Goal: Task Accomplishment & Management: Complete application form

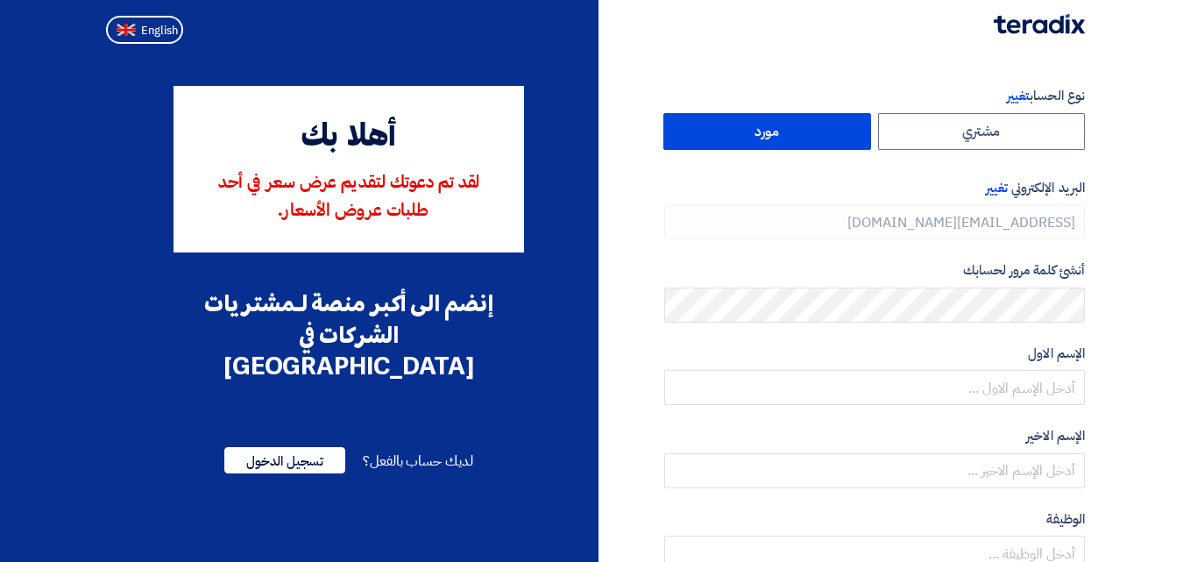
type input "[PHONE_NUMBER]"
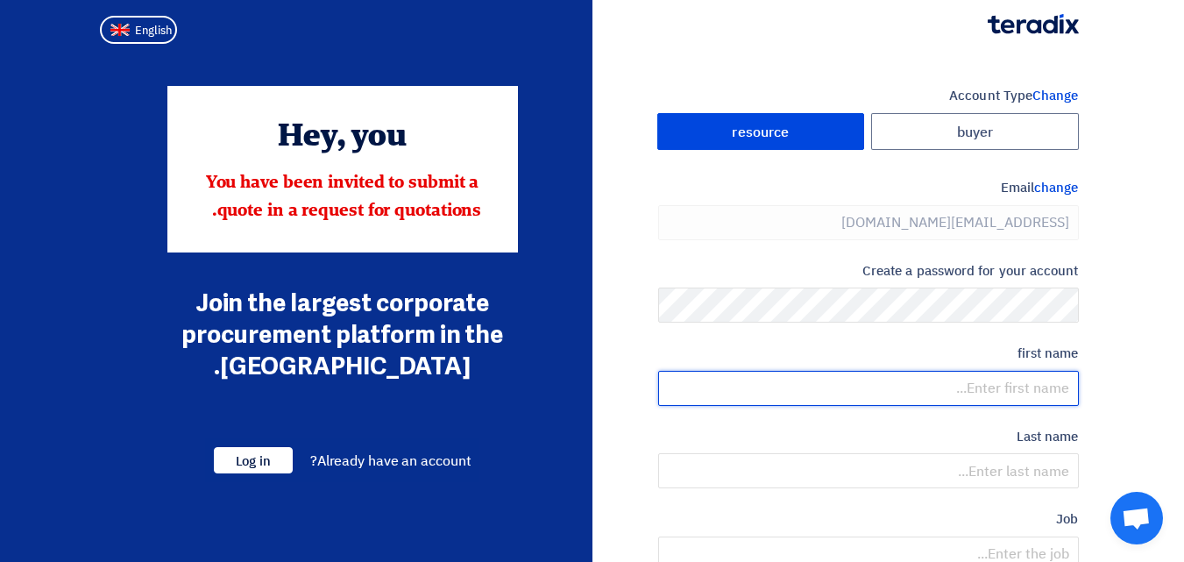
click at [983, 381] on input "text" at bounding box center [868, 388] width 421 height 35
type input "[PERSON_NAME]"
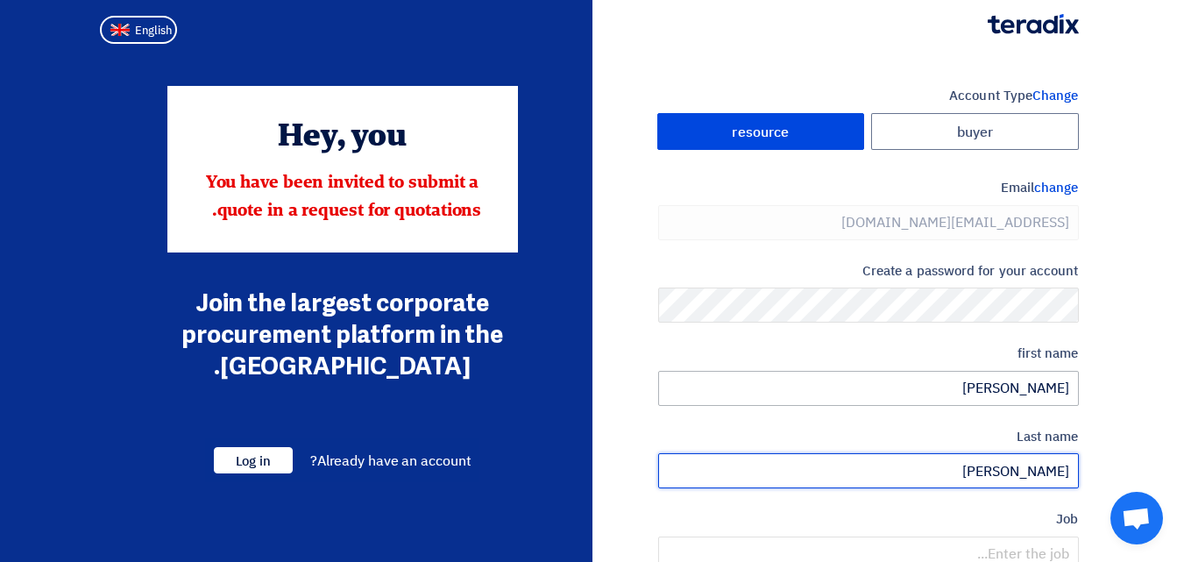
type input "[PERSON_NAME]"
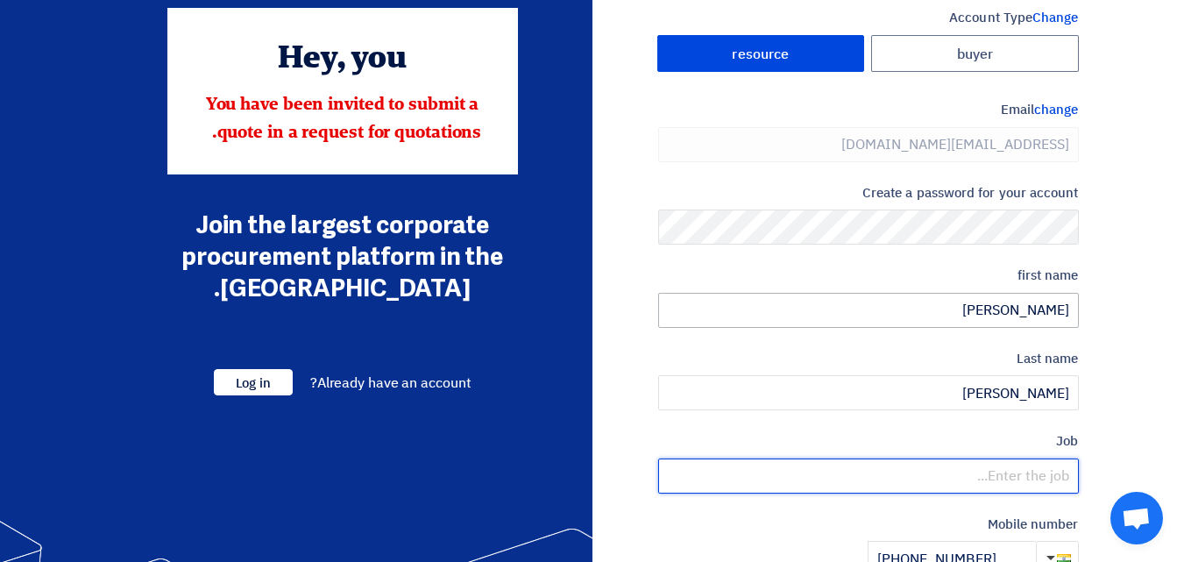
scroll to position [97, 0]
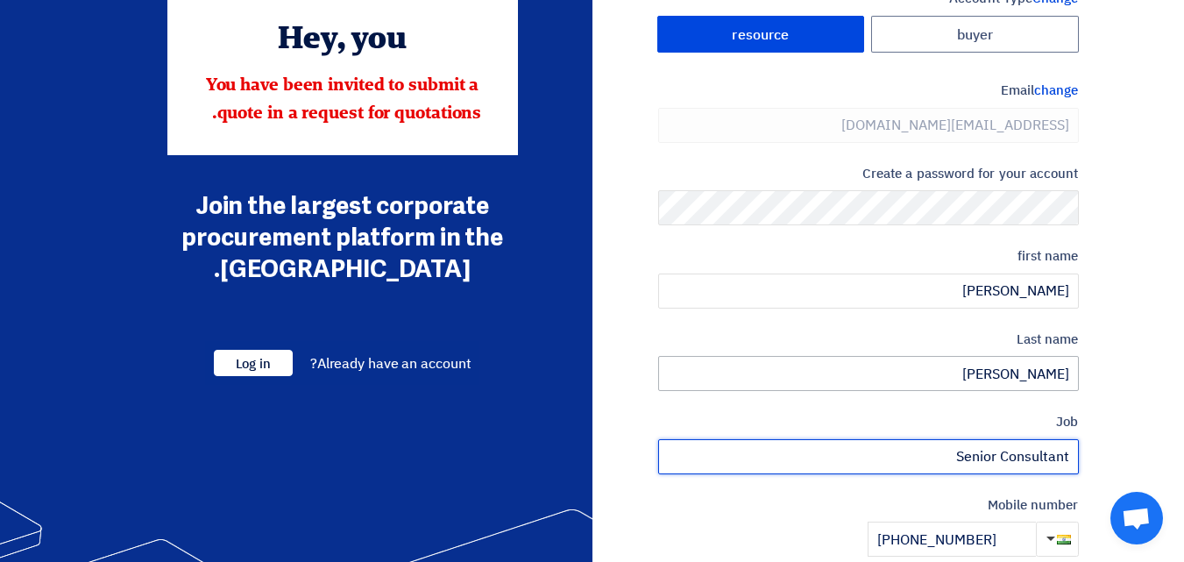
type input "Senior Consultant"
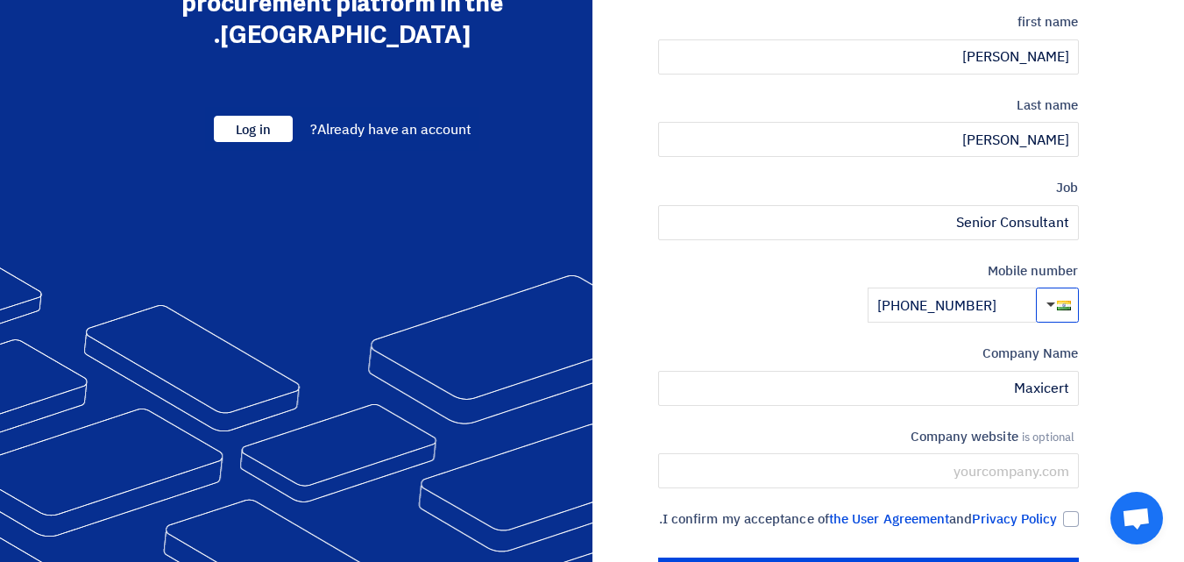
scroll to position [420, 0]
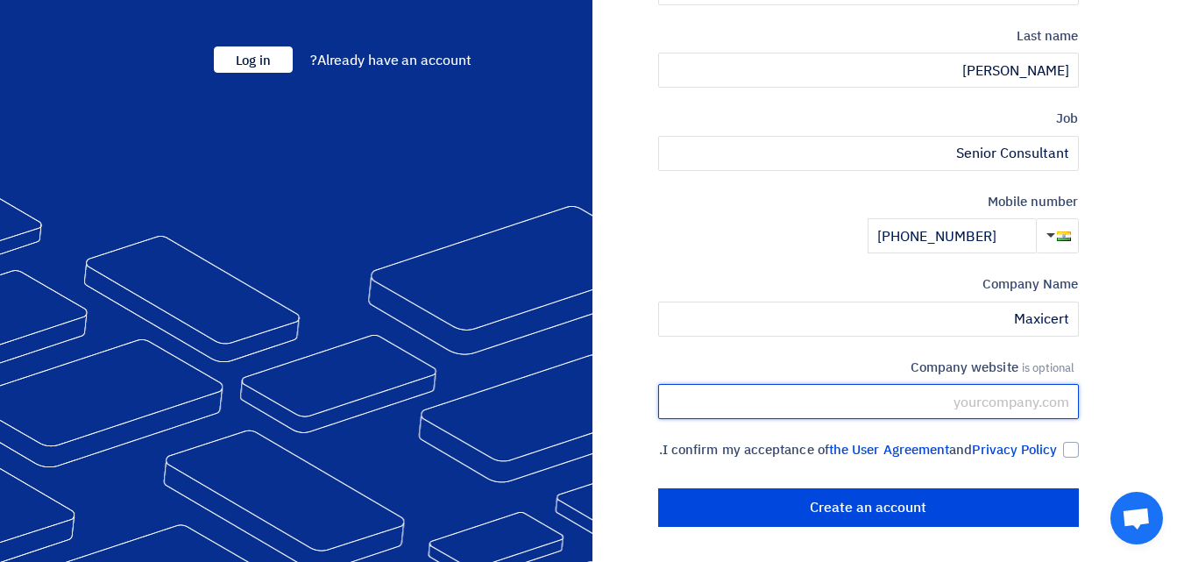
click at [980, 387] on input "text" at bounding box center [868, 401] width 421 height 35
type input "[DOMAIN_NAME]"
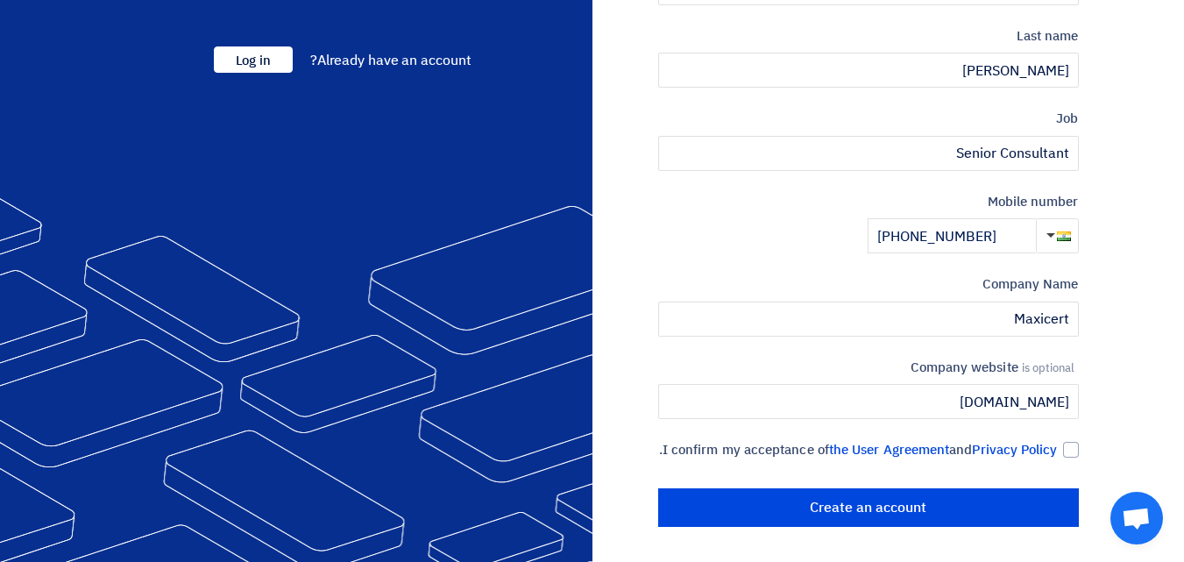
click at [1082, 433] on div "Account Type Change buyer resource Email change [EMAIL_ADDRESS][DOMAIN_NAME] Cr…" at bounding box center [843, 105] width 500 height 841
click at [1077, 442] on div at bounding box center [1071, 450] width 16 height 16
click at [1058, 440] on input "I confirm my acceptance of the User Agreement and Privacy Policy ." at bounding box center [847, 457] width 421 height 35
checkbox input "true"
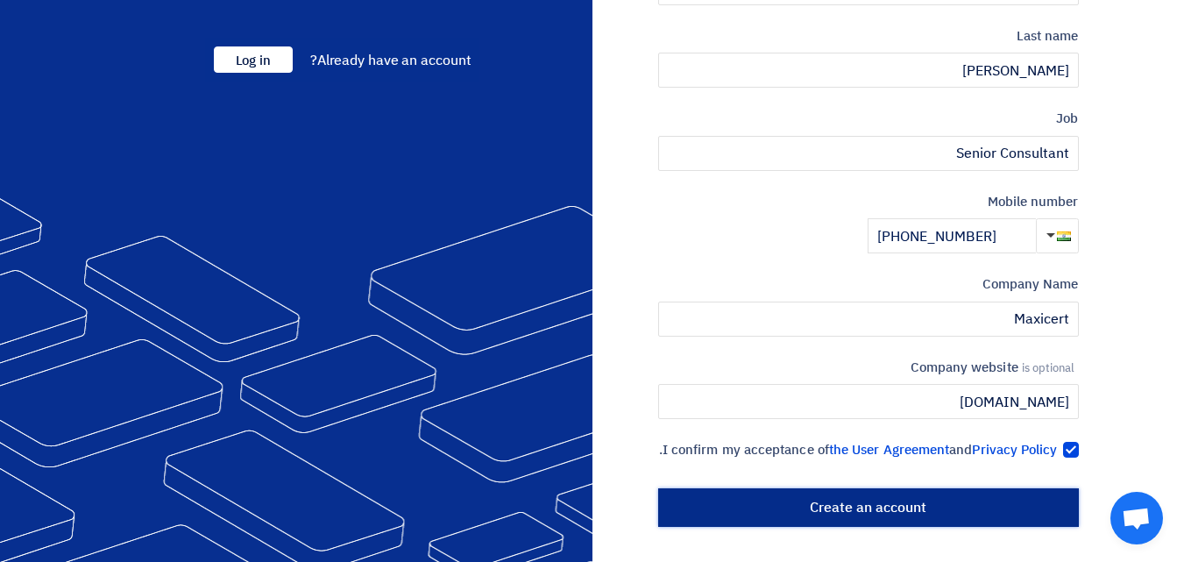
click at [983, 491] on input "Create an account" at bounding box center [868, 507] width 421 height 39
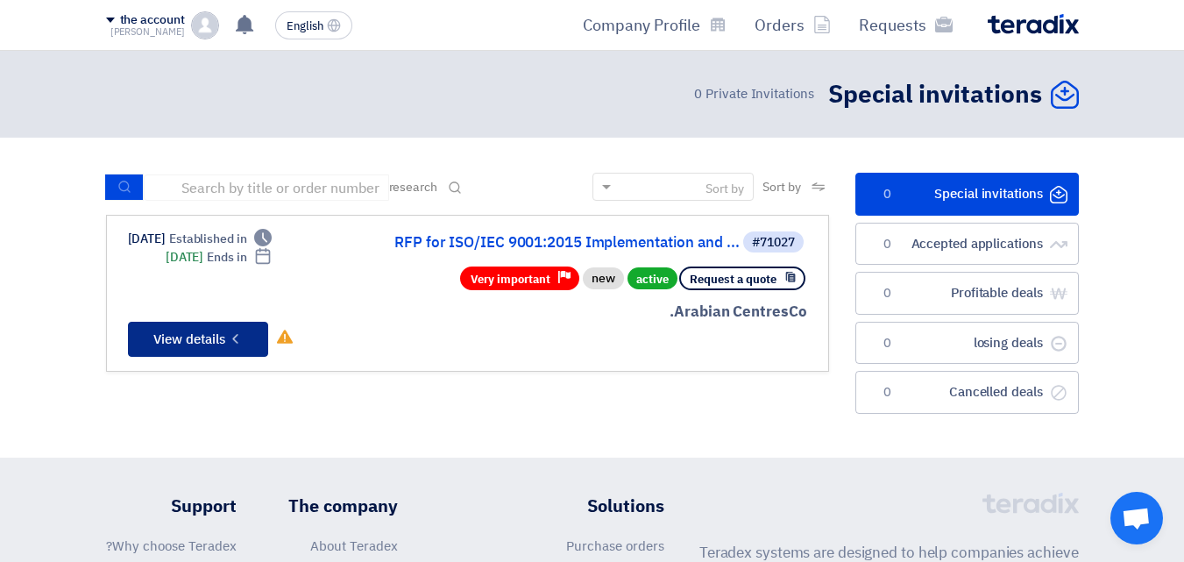
click at [202, 334] on font "View details" at bounding box center [189, 339] width 72 height 19
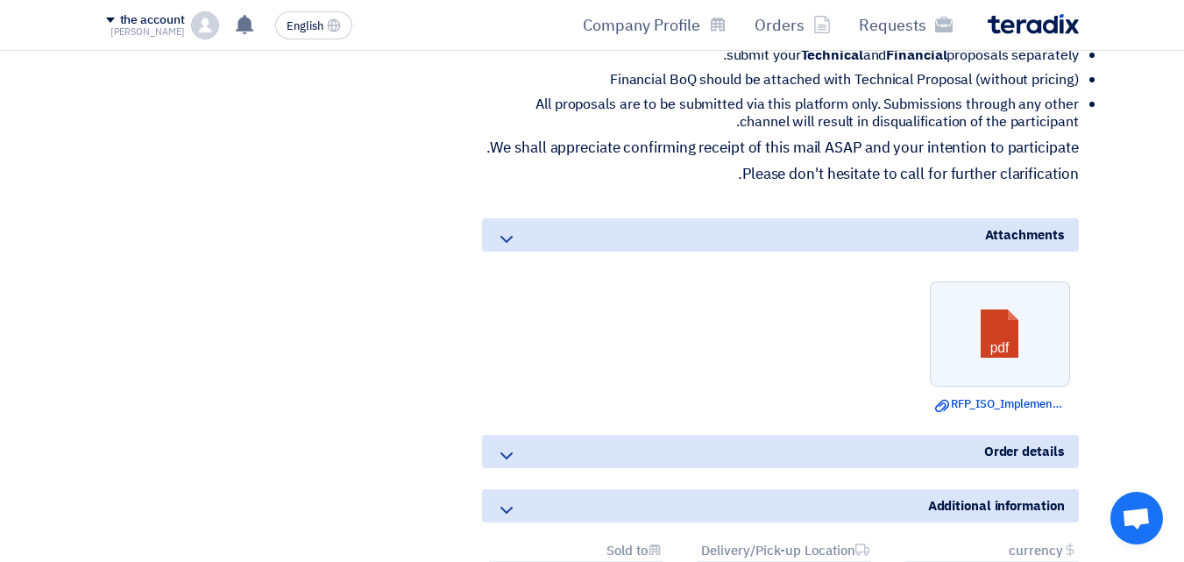
scroll to position [877, 0]
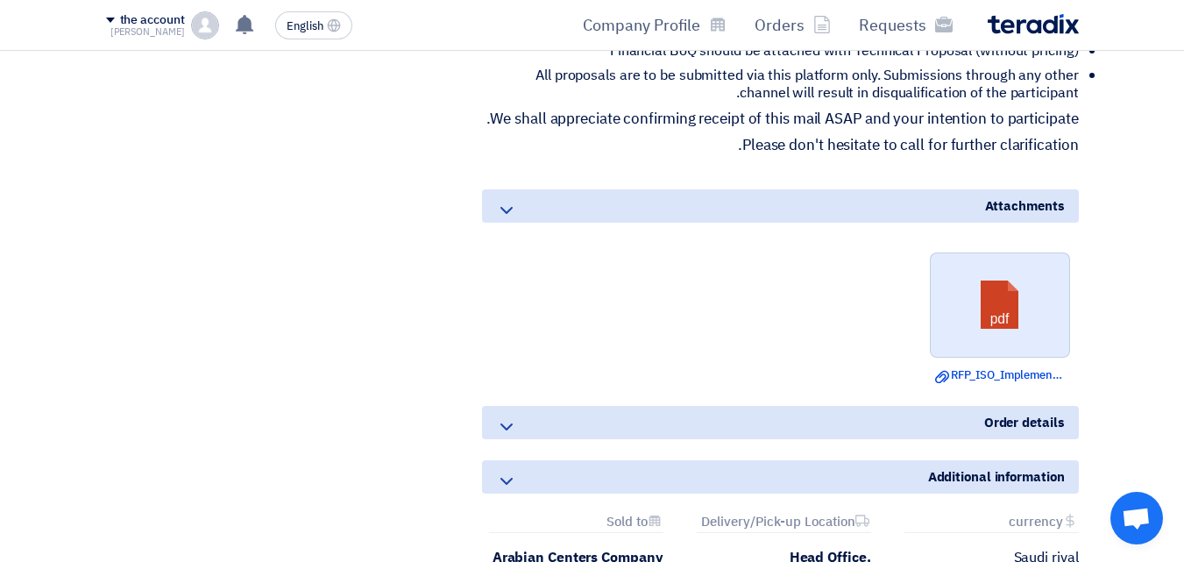
click at [1014, 331] on link at bounding box center [1001, 305] width 140 height 105
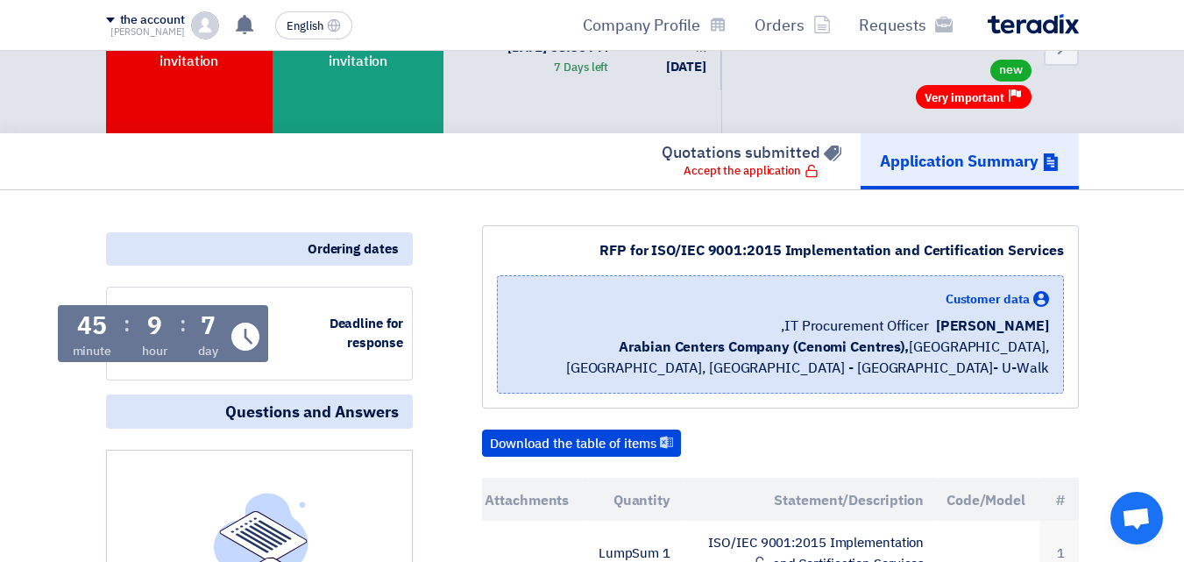
scroll to position [0, 0]
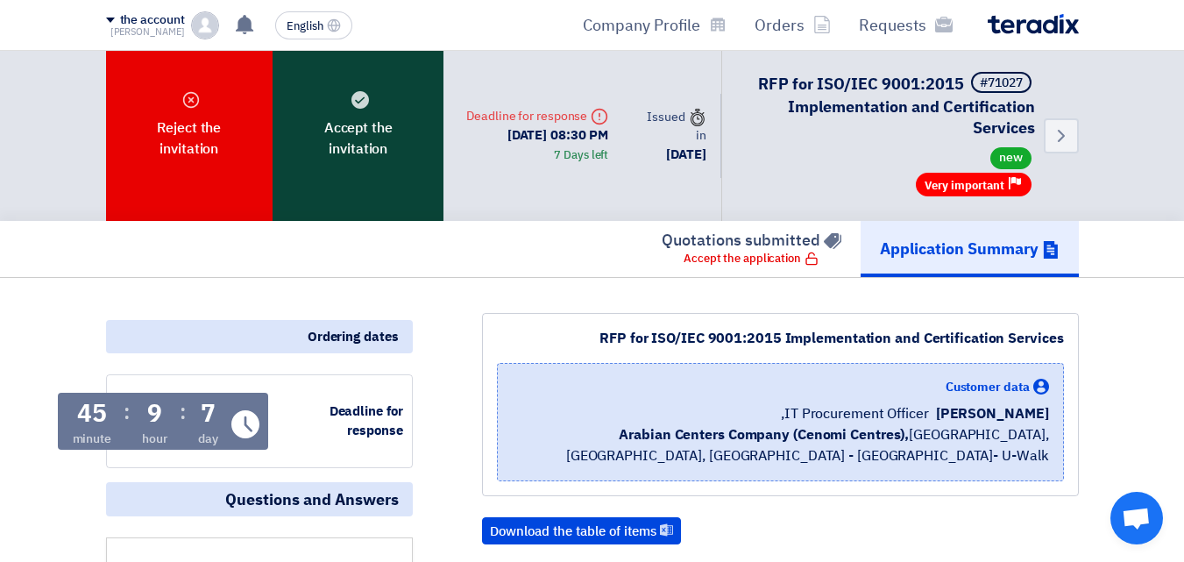
click at [361, 185] on div "Accept the invitation" at bounding box center [358, 136] width 171 height 170
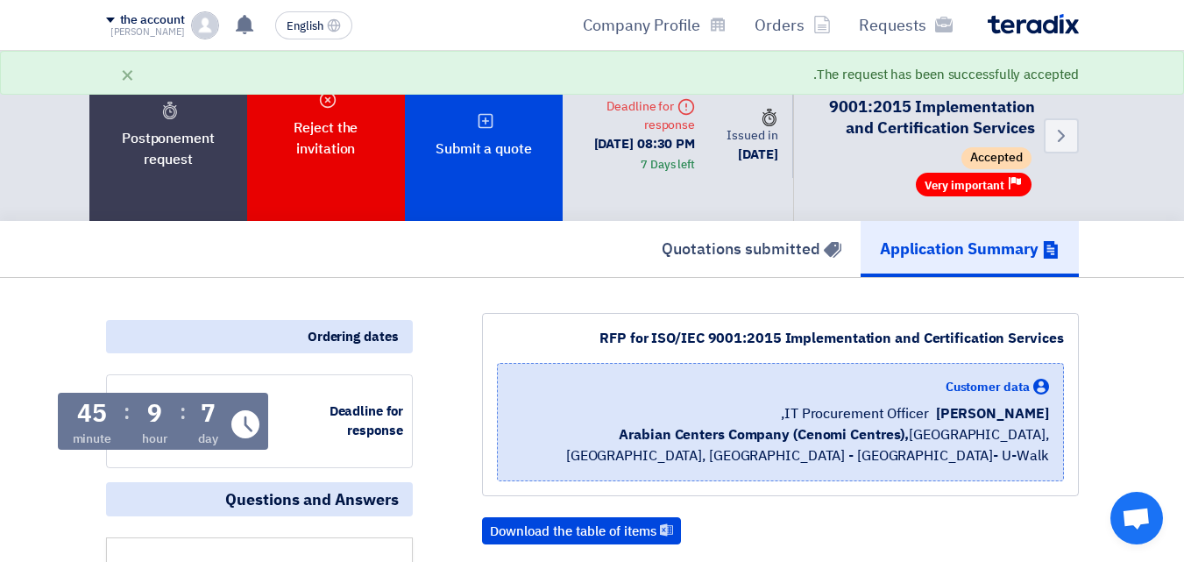
click at [571, 277] on div "Application Summary Quotations submitted" at bounding box center [592, 249] width 973 height 56
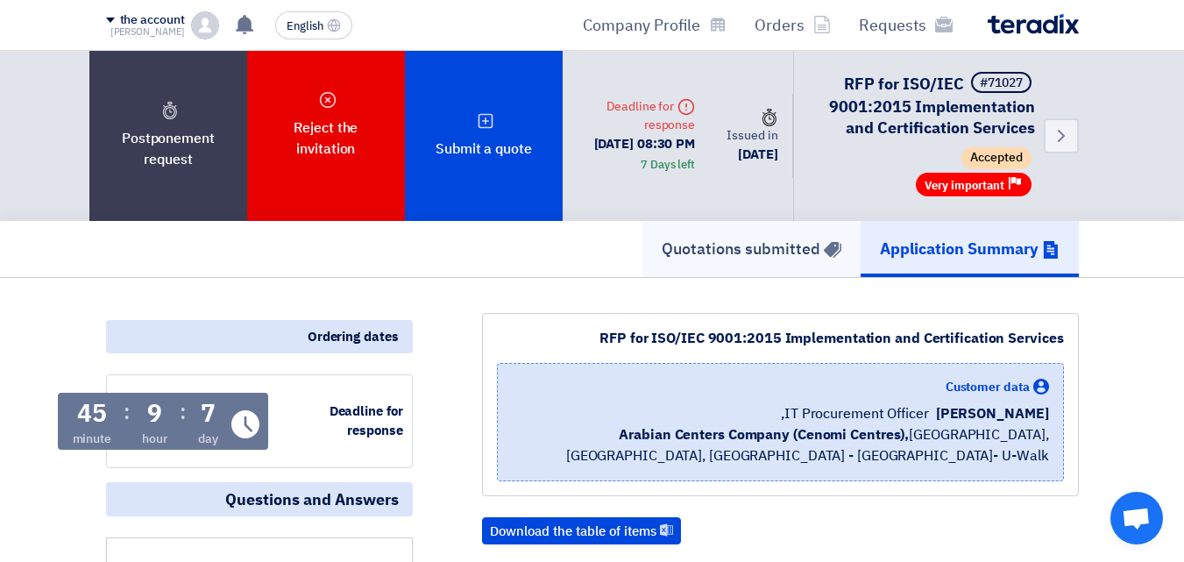
click at [718, 260] on font "Quotations submitted" at bounding box center [741, 249] width 159 height 24
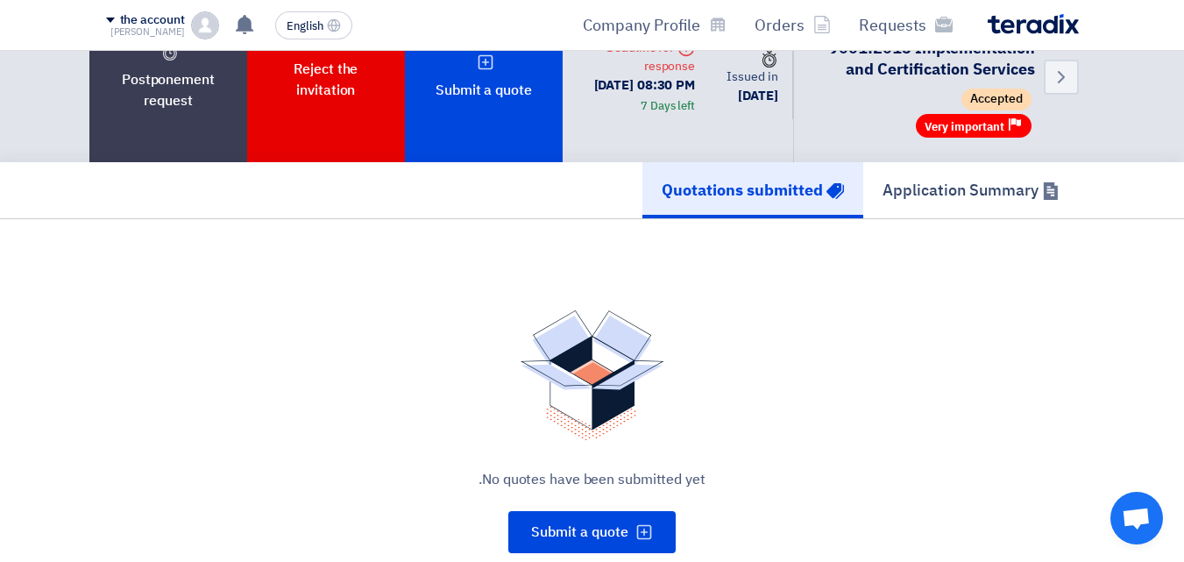
scroll to position [88, 0]
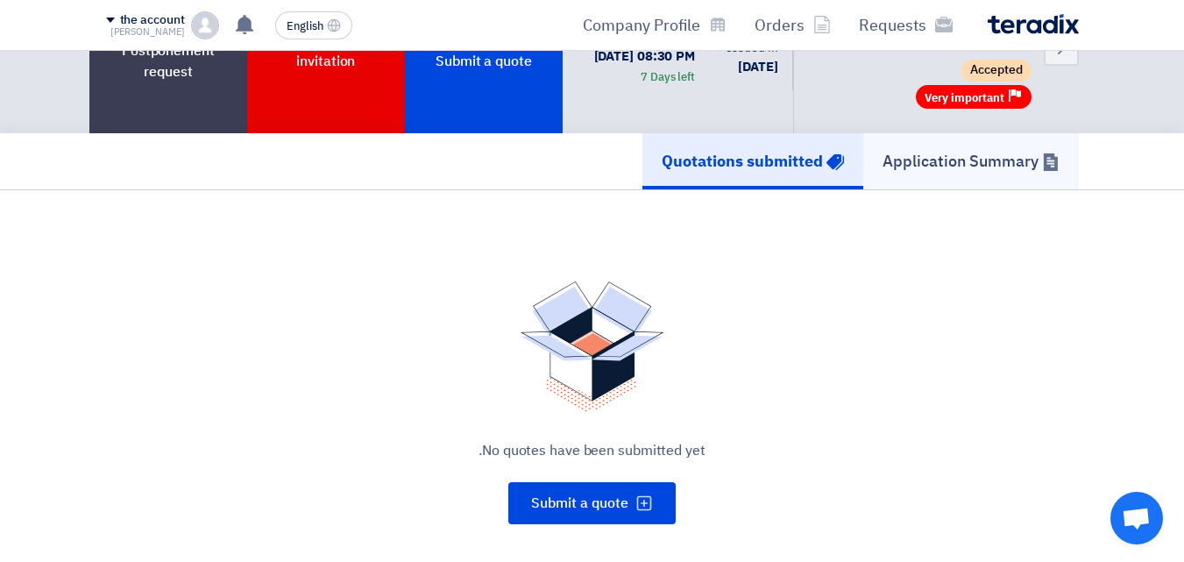
click at [952, 173] on font "Application Summary" at bounding box center [961, 161] width 156 height 24
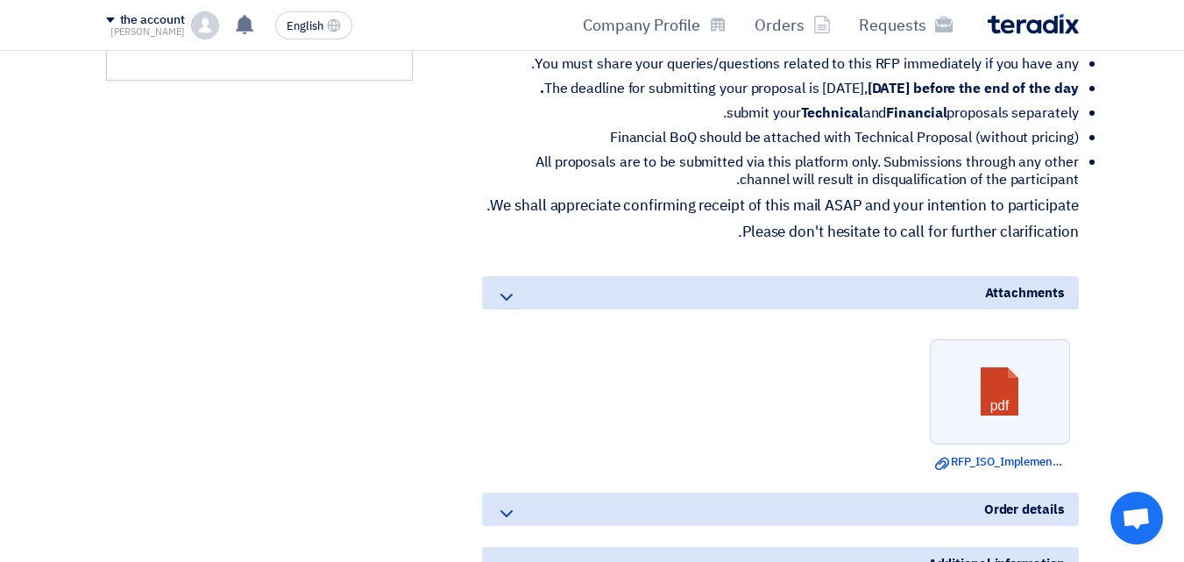
scroll to position [1052, 0]
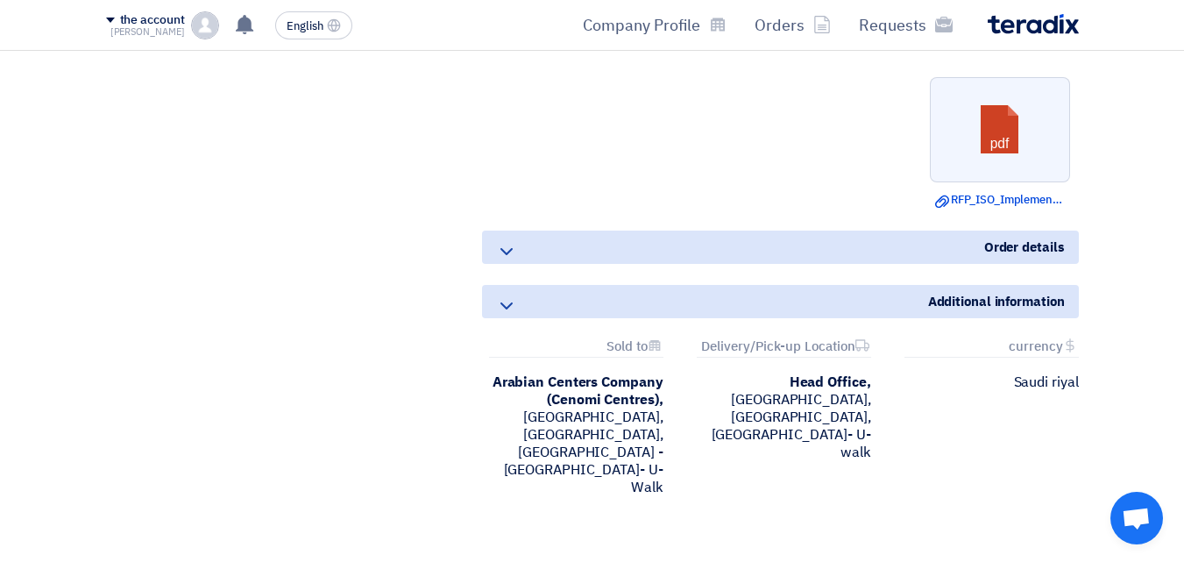
click at [893, 264] on div "Order details" at bounding box center [780, 247] width 597 height 33
click at [512, 262] on icon at bounding box center [506, 251] width 21 height 21
click at [513, 262] on icon at bounding box center [506, 251] width 21 height 21
click at [504, 255] on use at bounding box center [506, 251] width 12 height 7
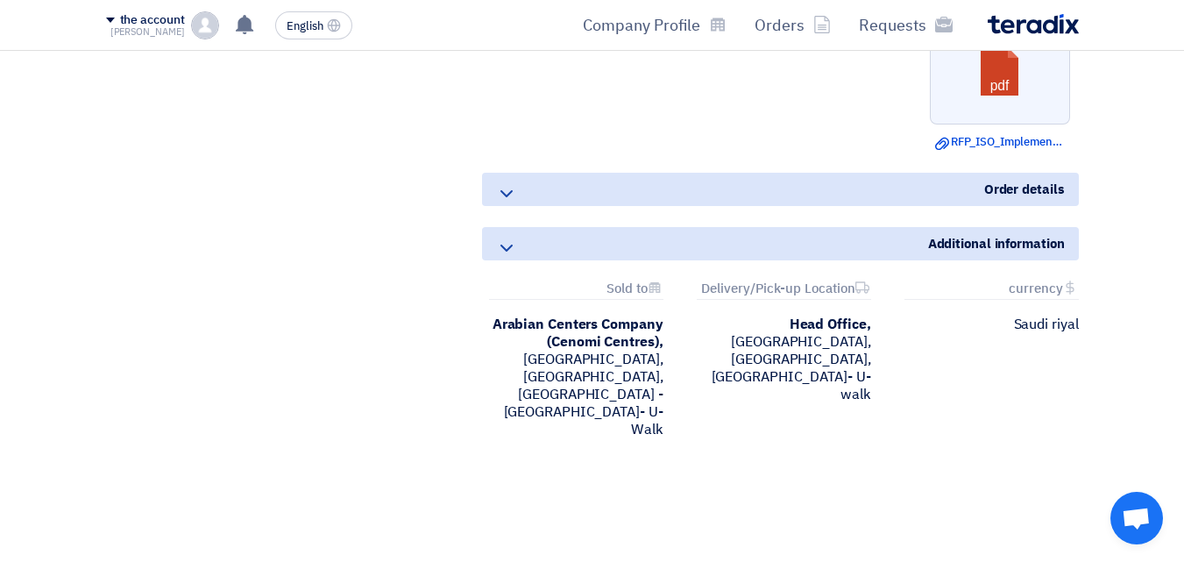
scroll to position [1139, 0]
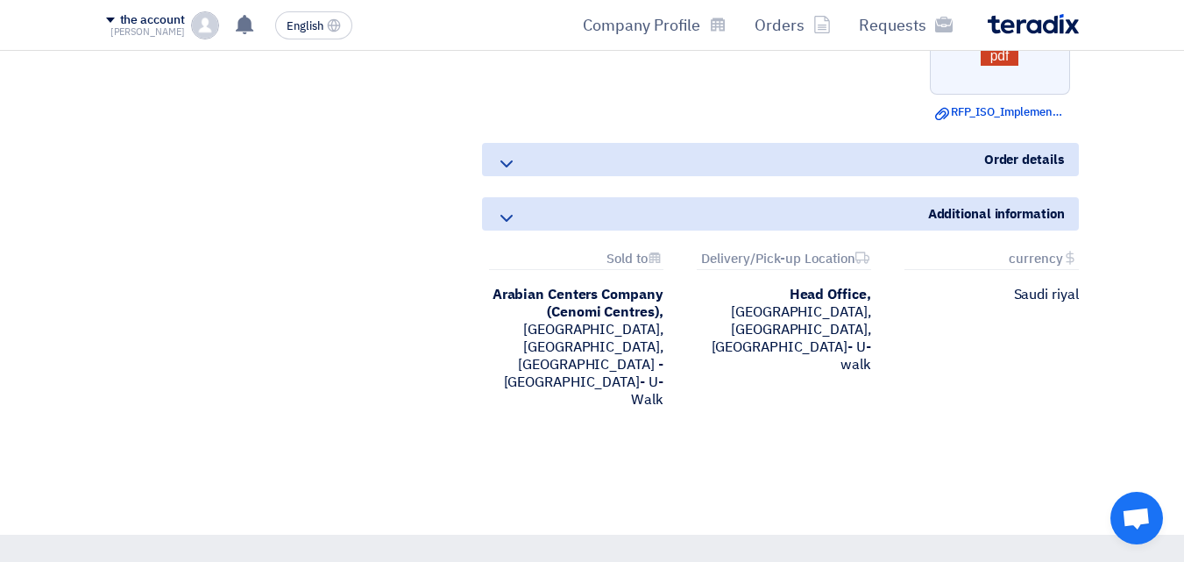
click at [688, 176] on div "Order details" at bounding box center [780, 159] width 597 height 33
click at [571, 231] on div "Additional information" at bounding box center [780, 213] width 597 height 33
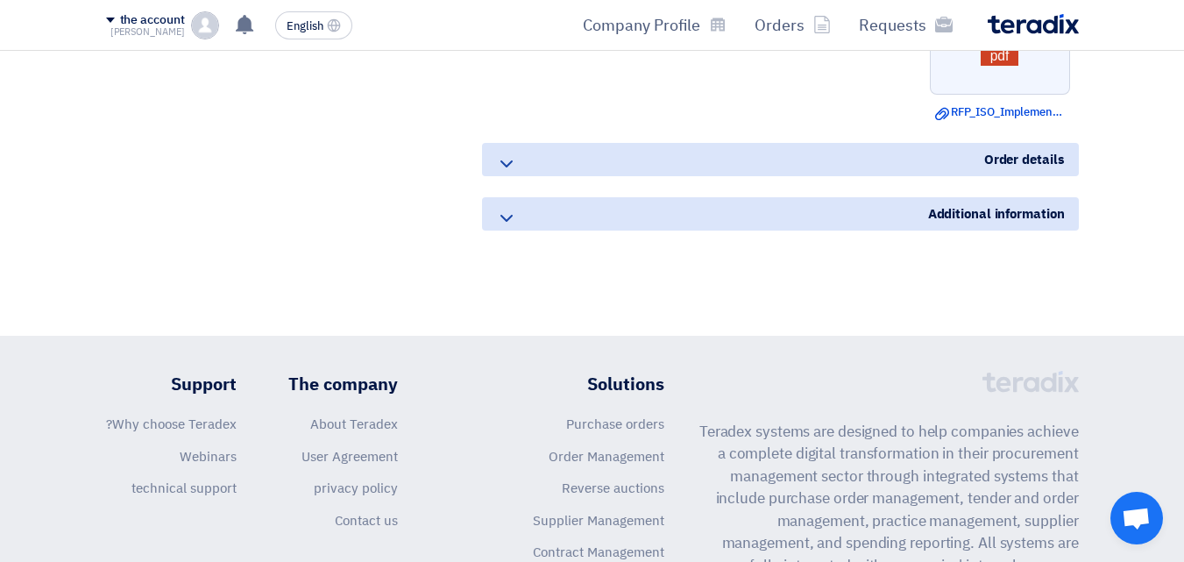
click at [579, 176] on div "Order details" at bounding box center [780, 159] width 597 height 33
click at [509, 167] on use at bounding box center [506, 163] width 12 height 7
click at [508, 229] on icon at bounding box center [506, 218] width 21 height 21
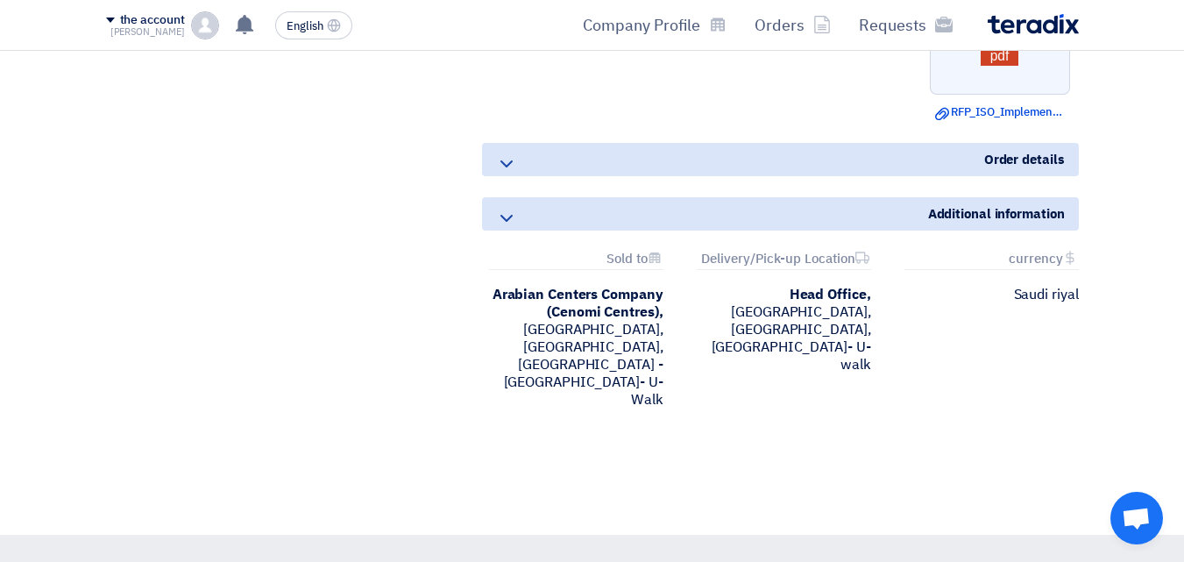
click at [594, 176] on div "Order details" at bounding box center [780, 159] width 597 height 33
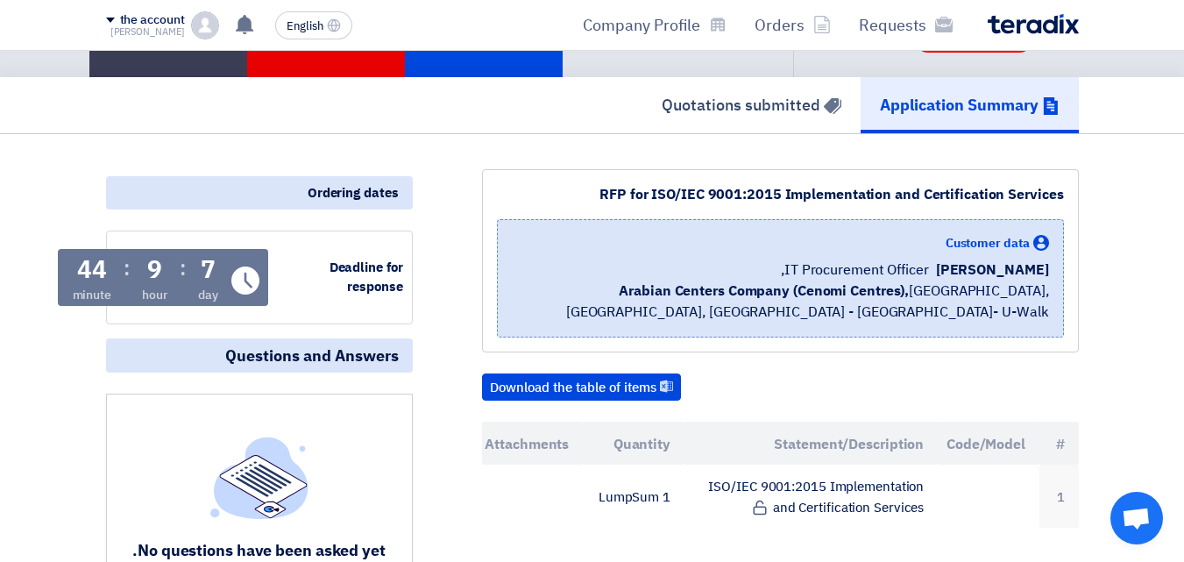
scroll to position [88, 0]
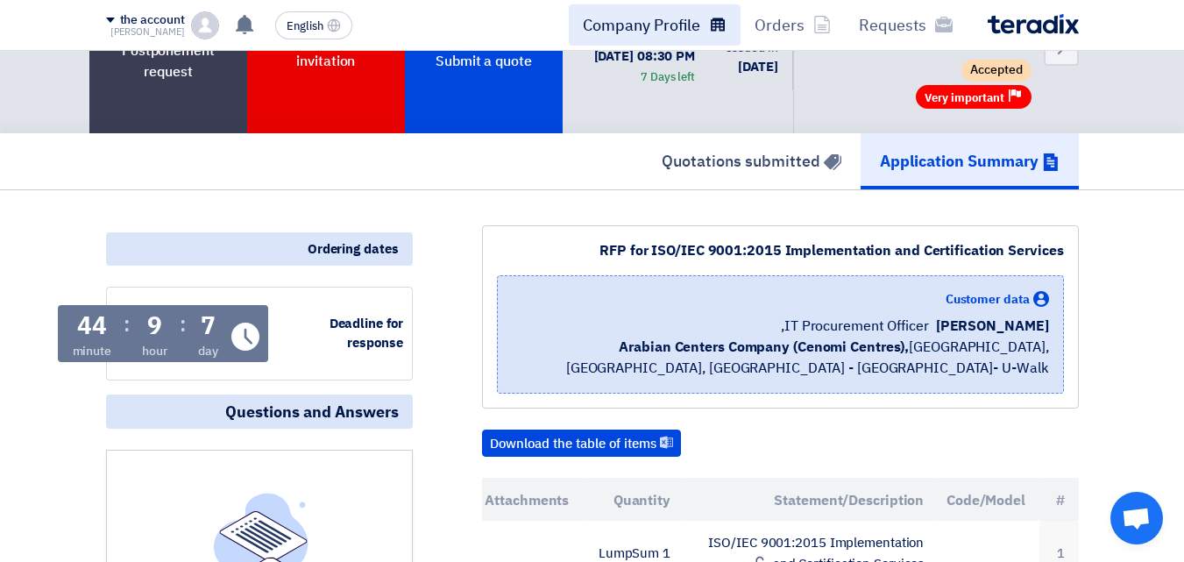
click at [605, 6] on link "Company Profile" at bounding box center [655, 24] width 172 height 41
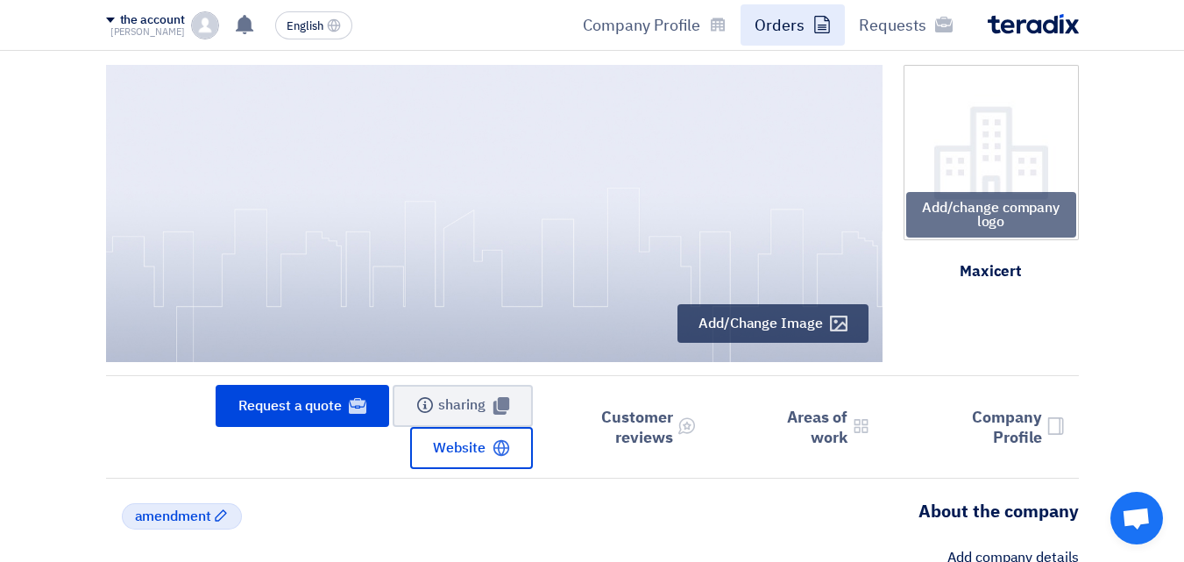
click at [814, 24] on icon at bounding box center [822, 25] width 18 height 18
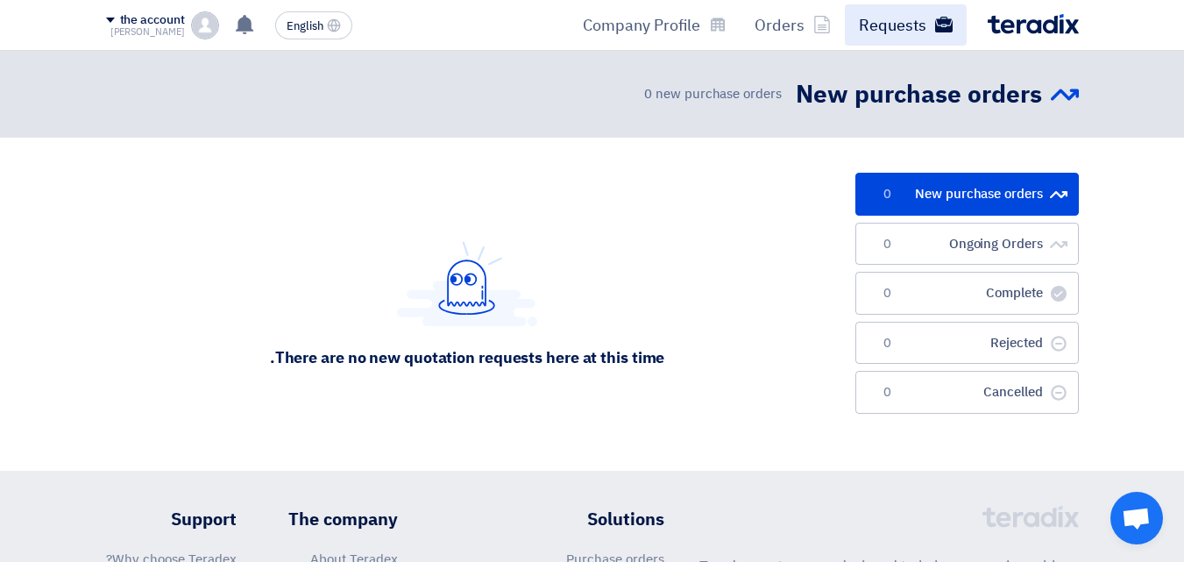
click at [872, 23] on font "Requests" at bounding box center [892, 25] width 67 height 24
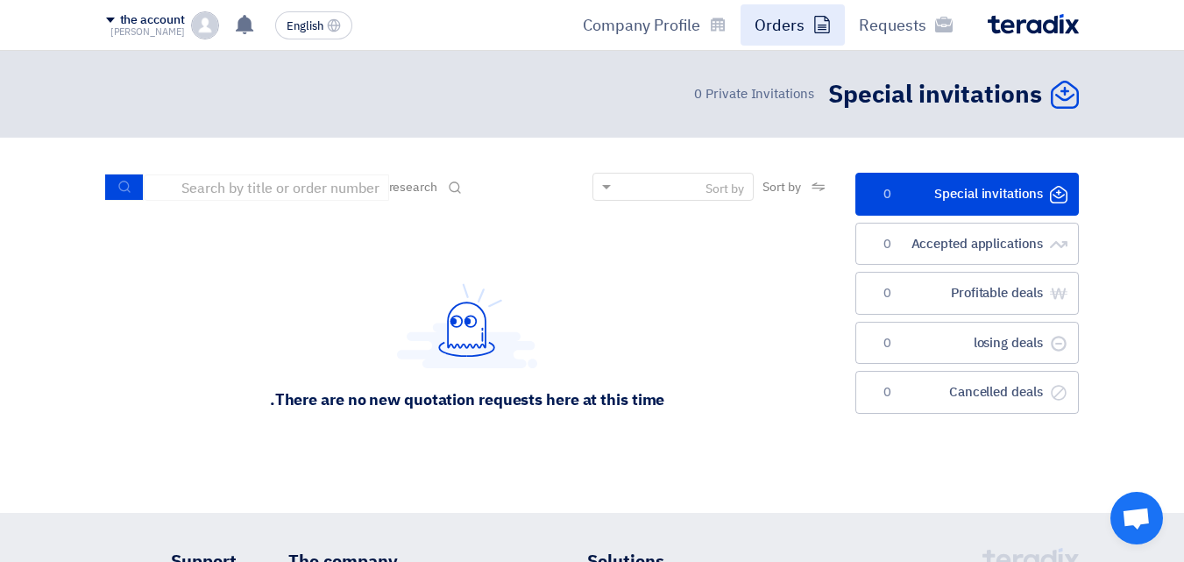
click at [784, 17] on font "Orders" at bounding box center [780, 25] width 50 height 24
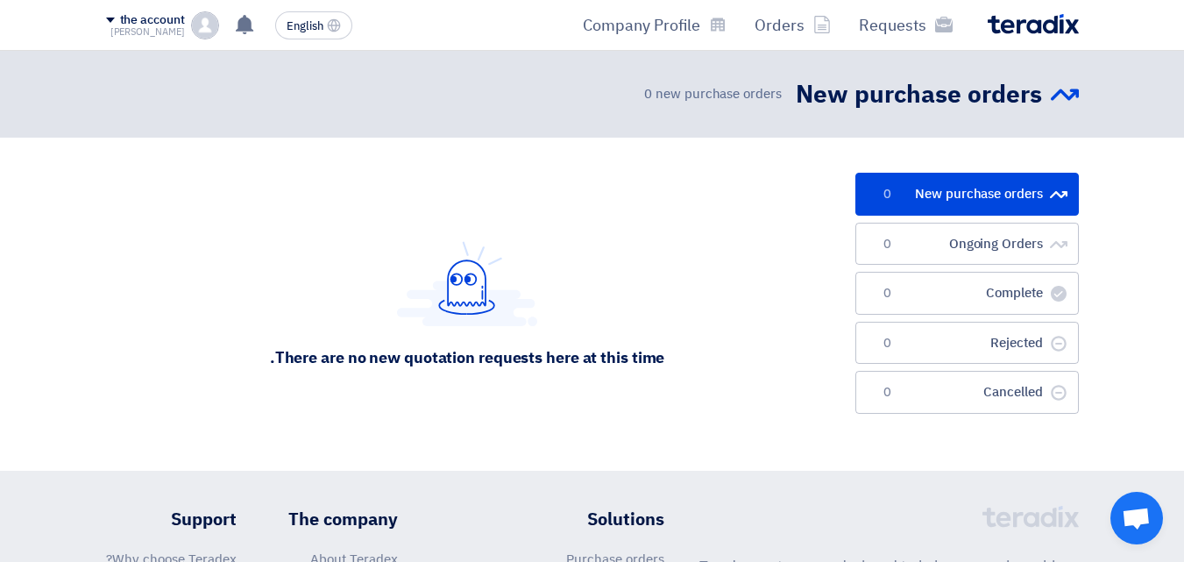
click at [1009, 25] on img at bounding box center [1033, 24] width 91 height 20
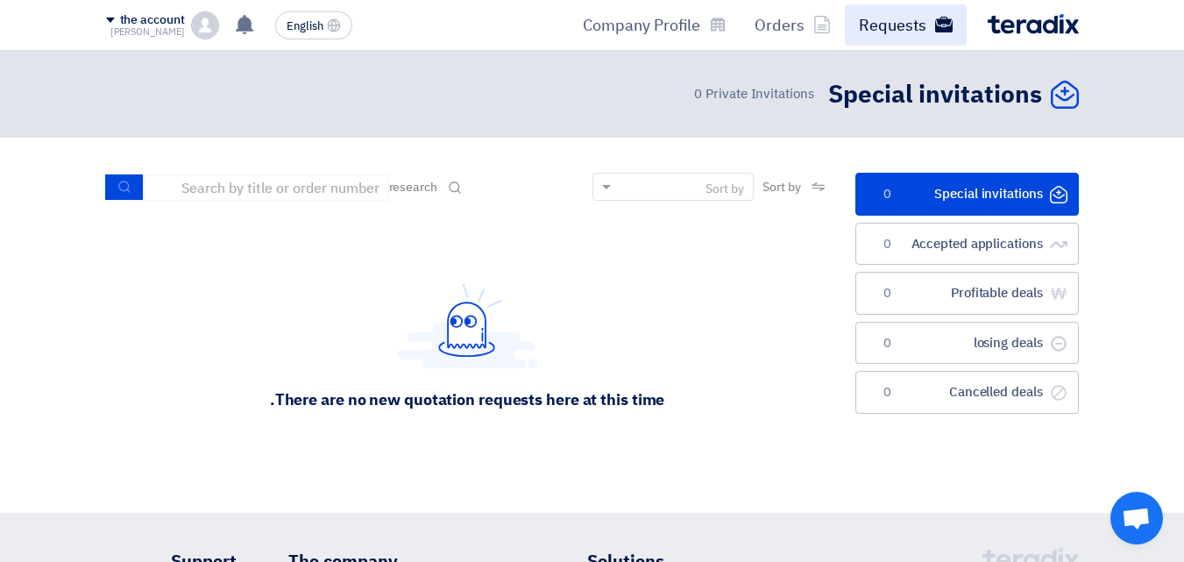
click at [894, 25] on font "Requests" at bounding box center [892, 25] width 67 height 24
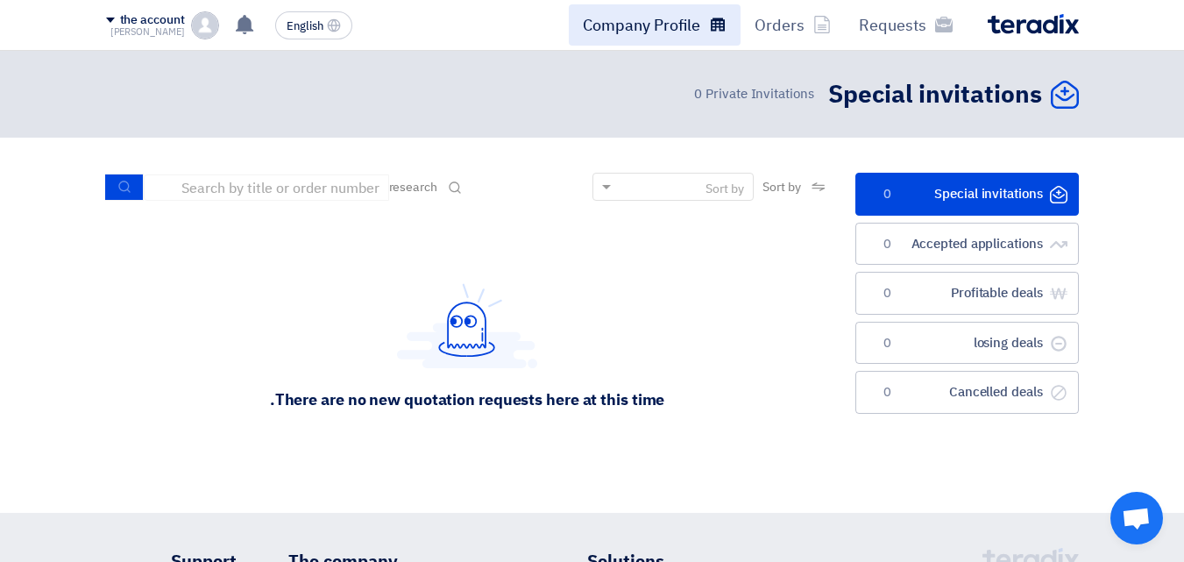
click at [620, 19] on font "Company Profile" at bounding box center [641, 25] width 117 height 24
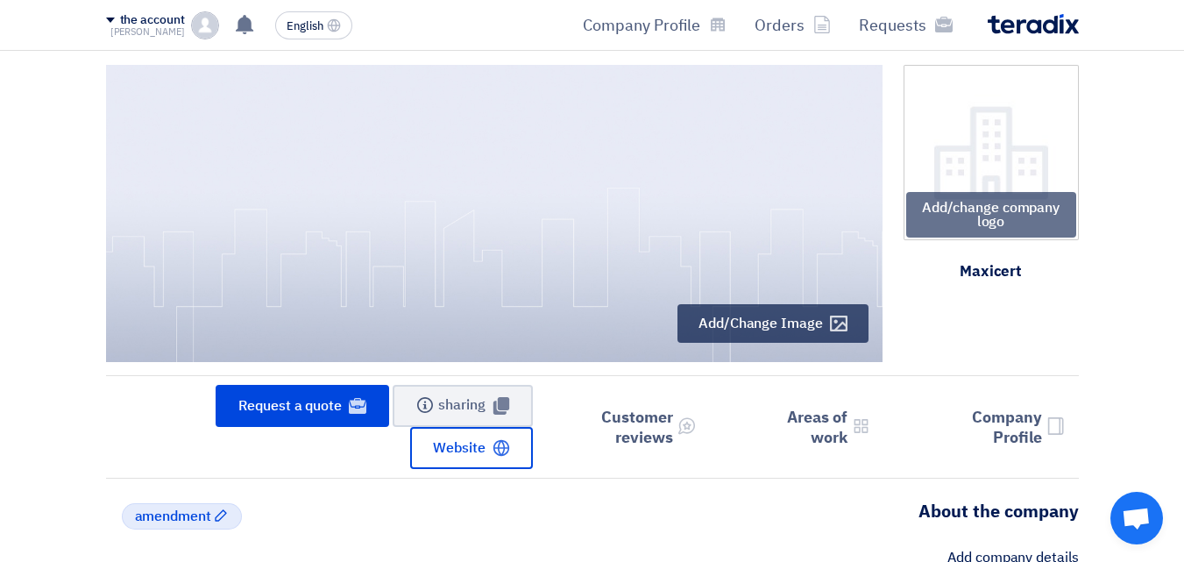
click at [200, 25] on img at bounding box center [205, 25] width 28 height 28
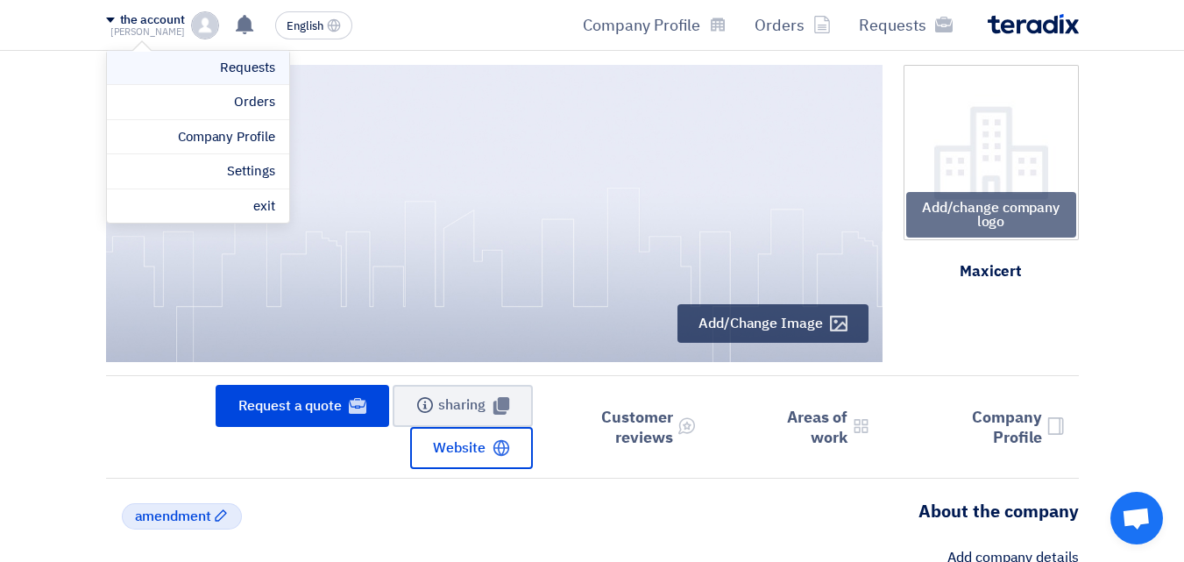
click at [220, 63] on font "Requests" at bounding box center [247, 67] width 54 height 19
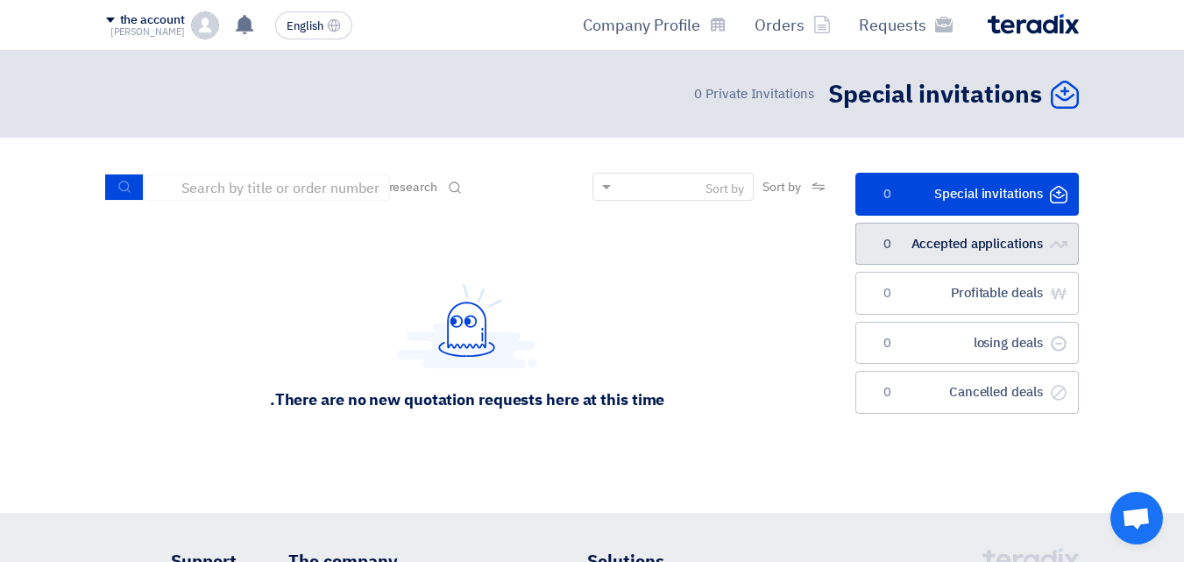
click at [913, 253] on link "الطلبات المقبولة Accepted applications 0" at bounding box center [967, 244] width 224 height 43
